Goal: Task Accomplishment & Management: Use online tool/utility

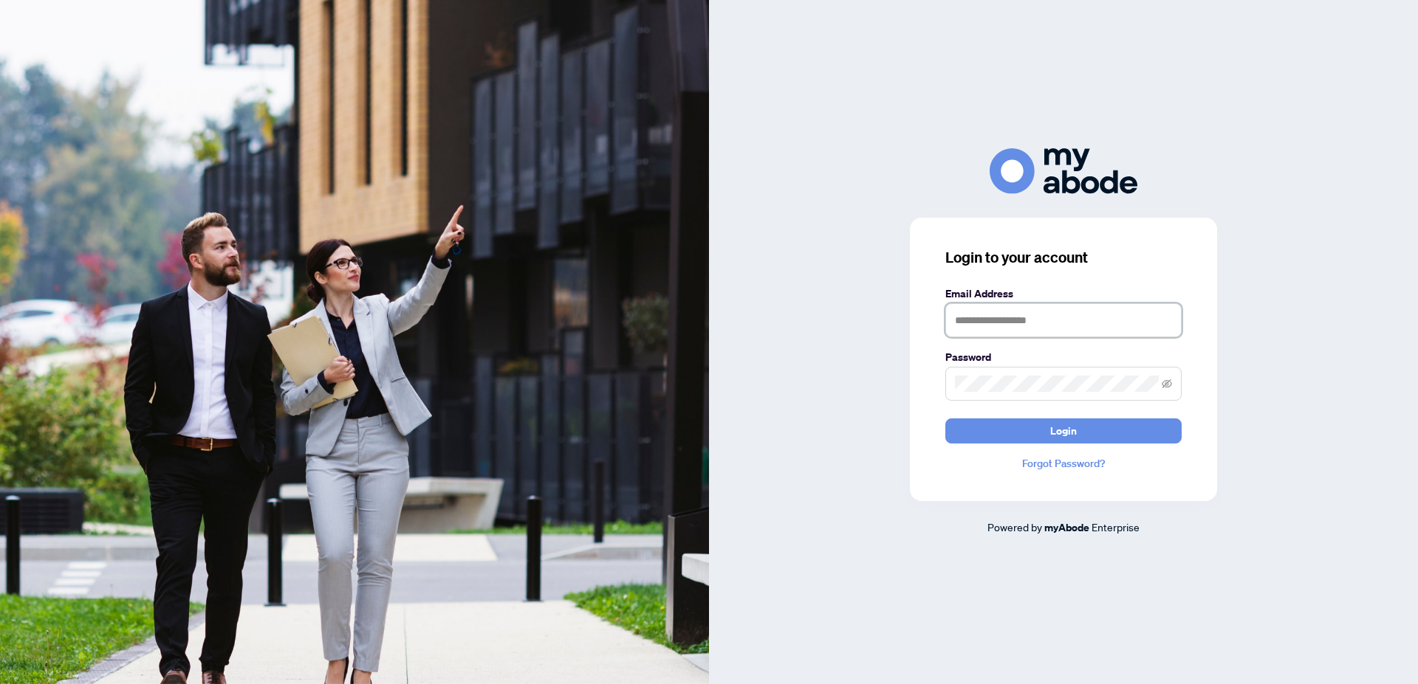
click at [1006, 318] on input "text" at bounding box center [1063, 320] width 236 height 34
type input "**********"
click at [1058, 434] on span "Login" at bounding box center [1063, 431] width 27 height 24
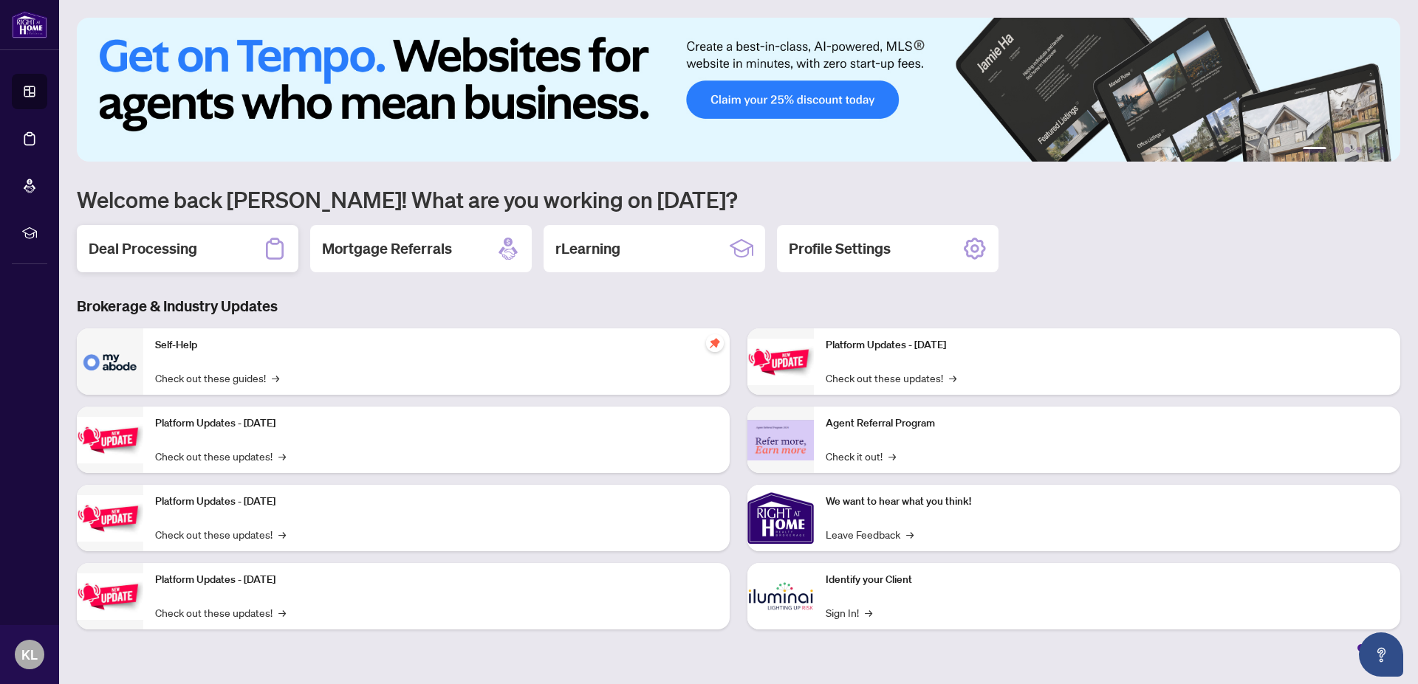
click at [166, 252] on h2 "Deal Processing" at bounding box center [143, 248] width 109 height 21
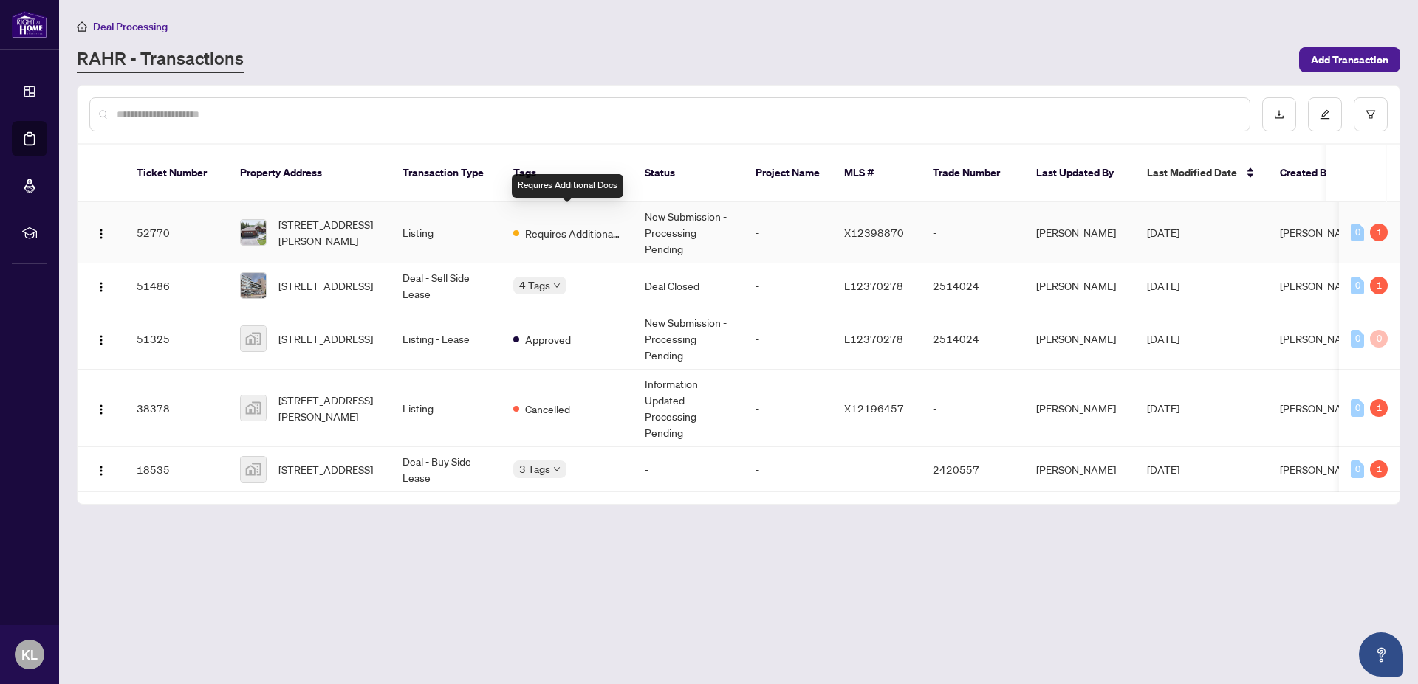
click at [573, 225] on span "Requires Additional Docs" at bounding box center [573, 233] width 96 height 16
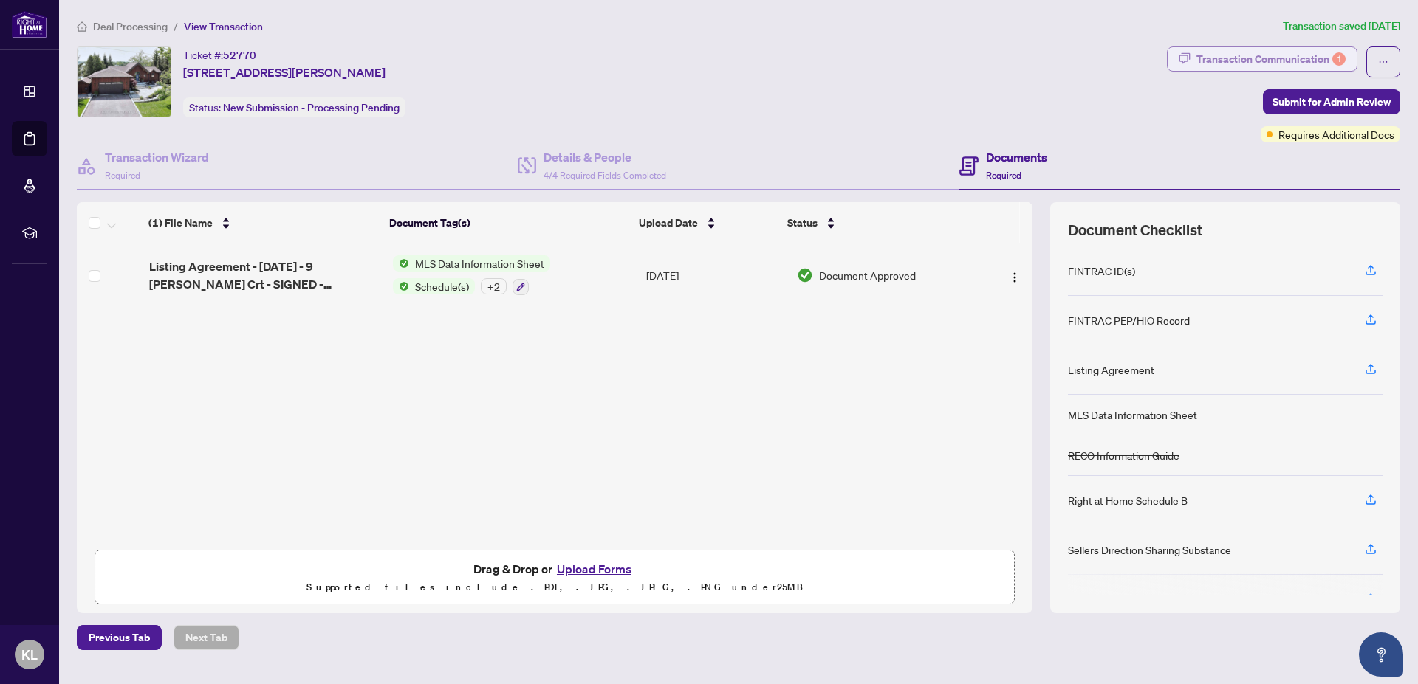
click at [1274, 51] on div "Transaction Communication 1" at bounding box center [1270, 59] width 149 height 24
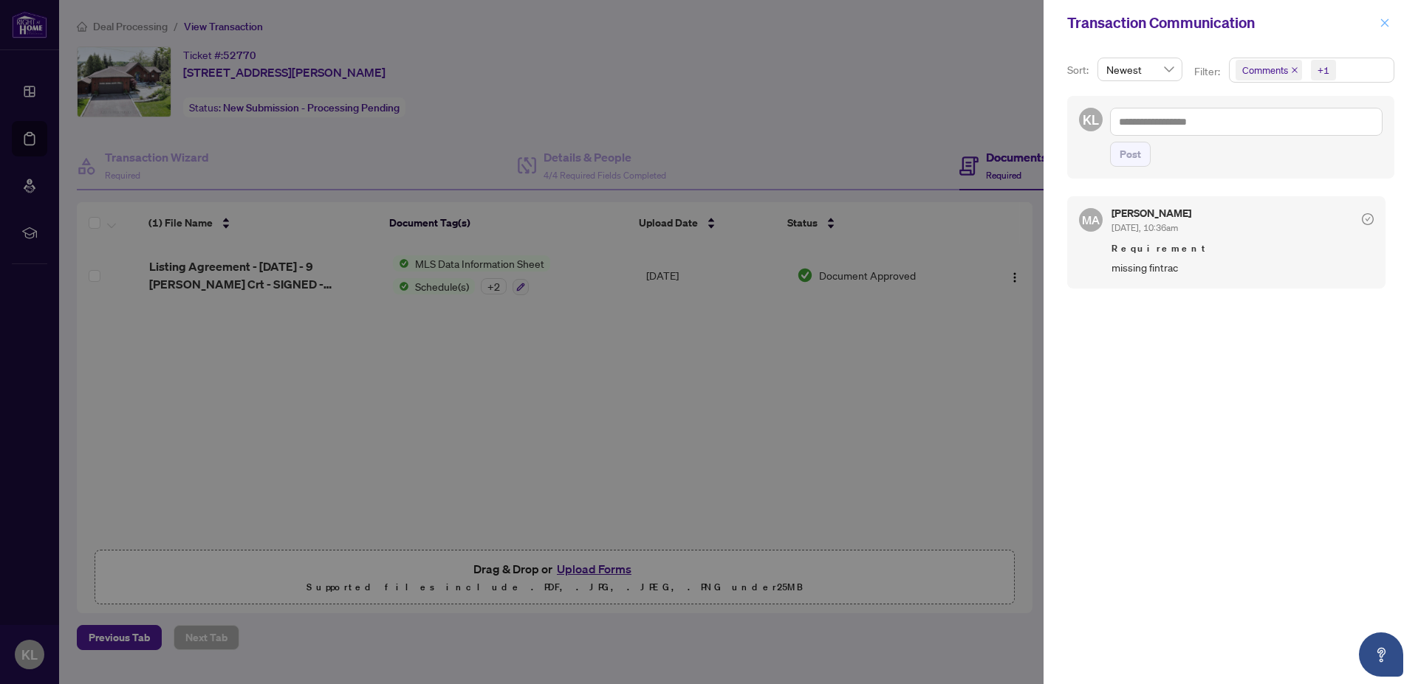
click at [1384, 22] on icon "close" at bounding box center [1384, 23] width 10 height 10
